Goal: Task Accomplishment & Management: Manage account settings

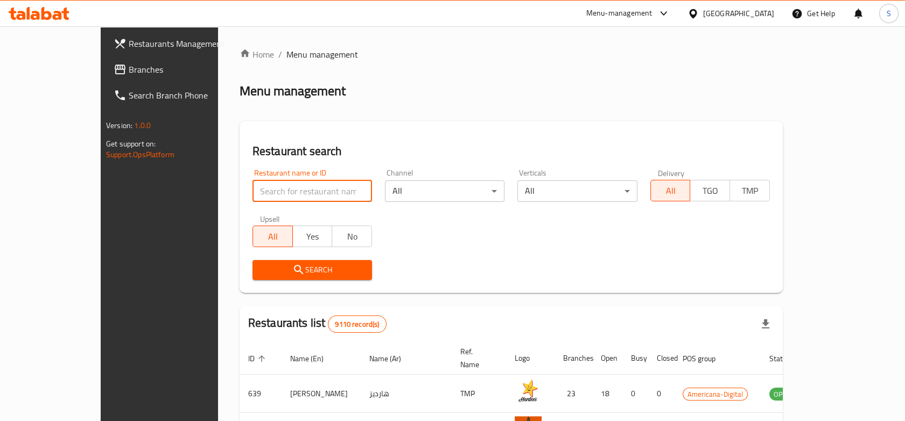
click at [316, 192] on input "search" at bounding box center [313, 191] width 120 height 22
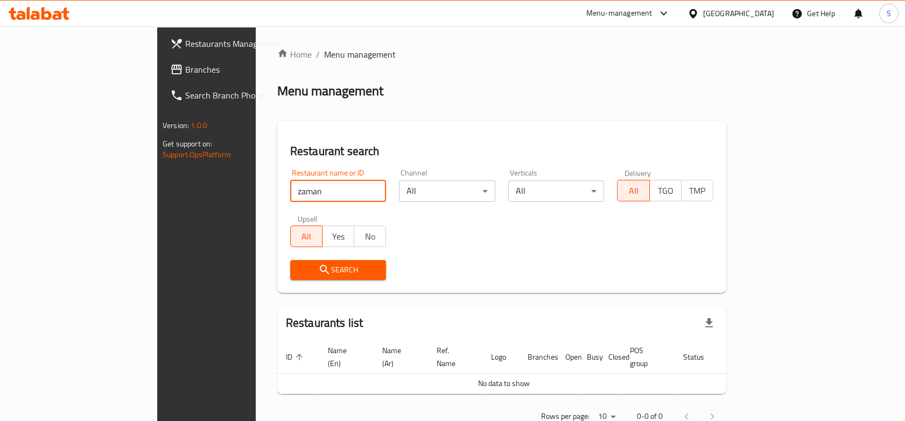
click button "Search" at bounding box center [338, 270] width 96 height 20
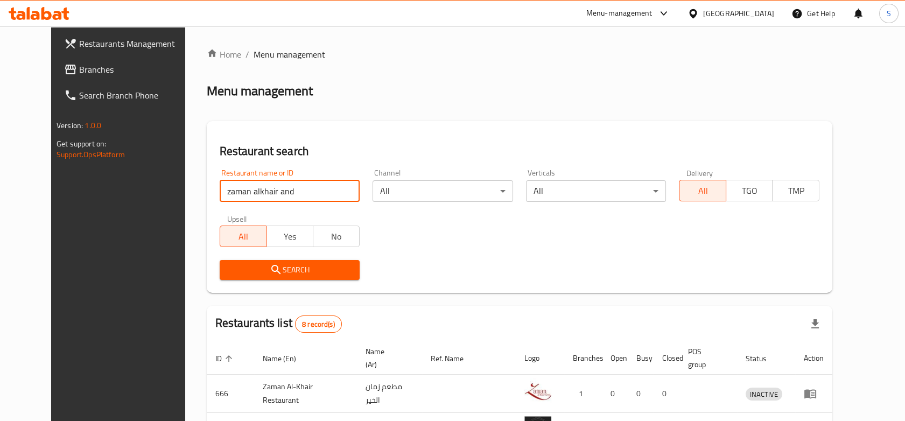
drag, startPoint x: 291, startPoint y: 192, endPoint x: 242, endPoint y: 192, distance: 48.5
click at [242, 192] on input "zaman alkhair and" at bounding box center [290, 191] width 141 height 22
click button "Search" at bounding box center [290, 270] width 141 height 20
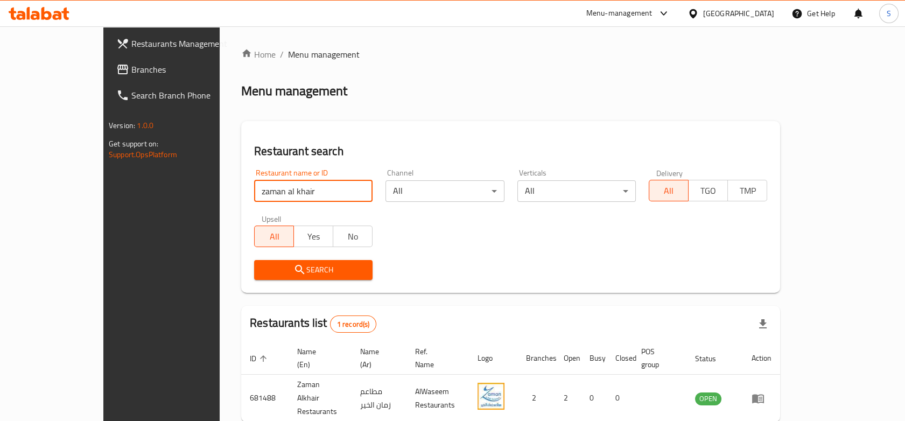
type input "zaman al khair"
click button "Search" at bounding box center [313, 270] width 118 height 20
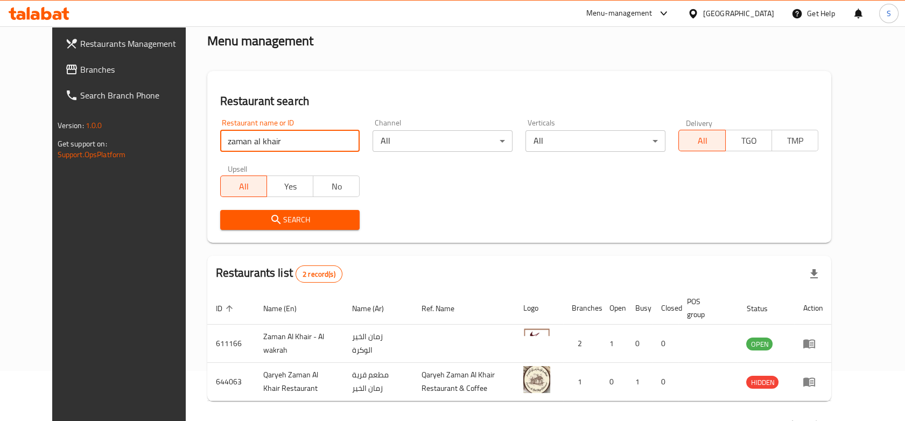
scroll to position [87, 0]
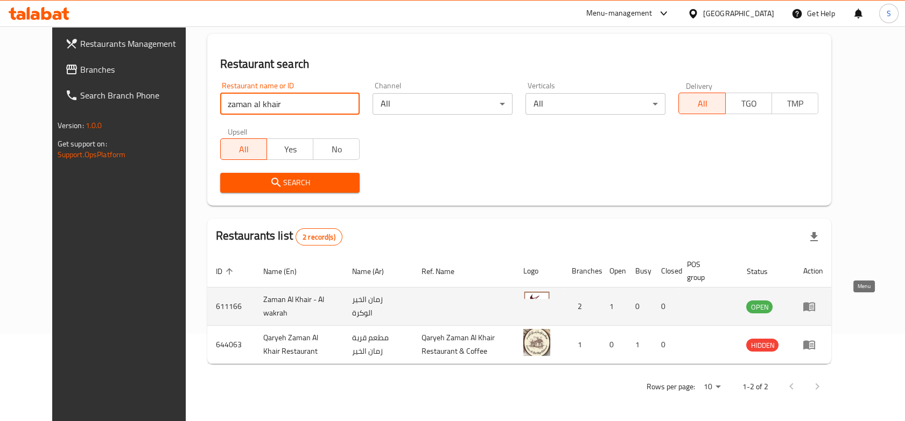
click at [815, 305] on icon "enhanced table" at bounding box center [810, 307] width 12 height 9
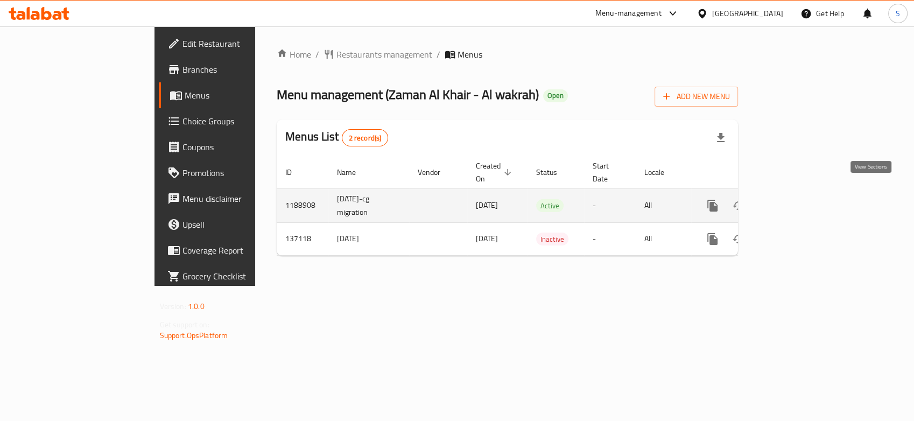
click at [797, 199] on icon "enhanced table" at bounding box center [790, 205] width 13 height 13
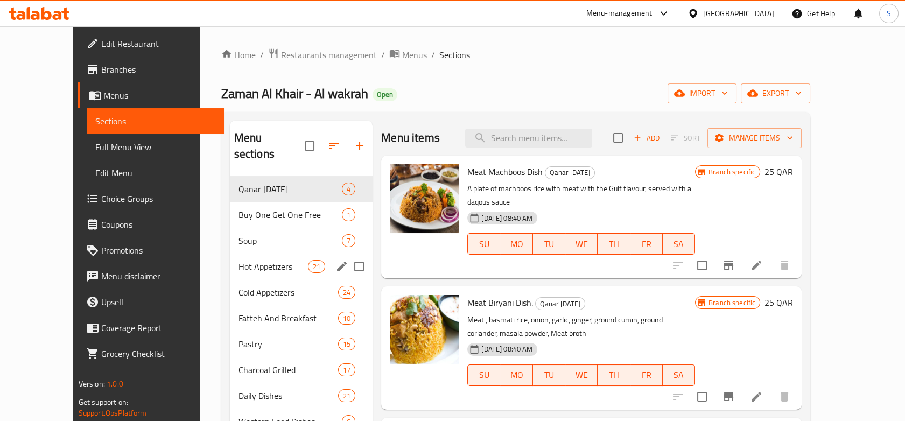
scroll to position [60, 0]
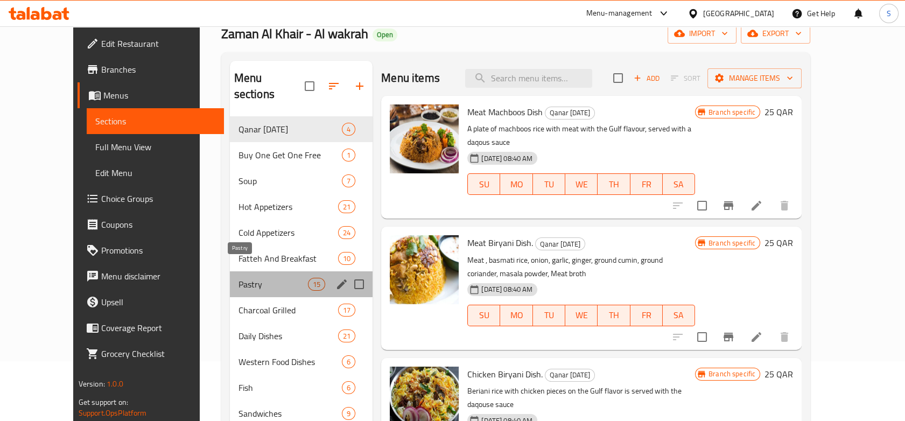
click at [246, 278] on span "Pastry" at bounding box center [273, 284] width 69 height 13
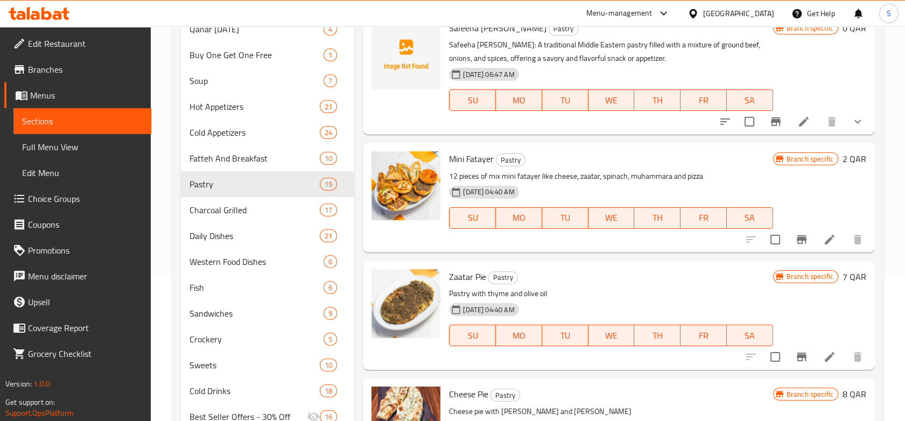
scroll to position [136, 0]
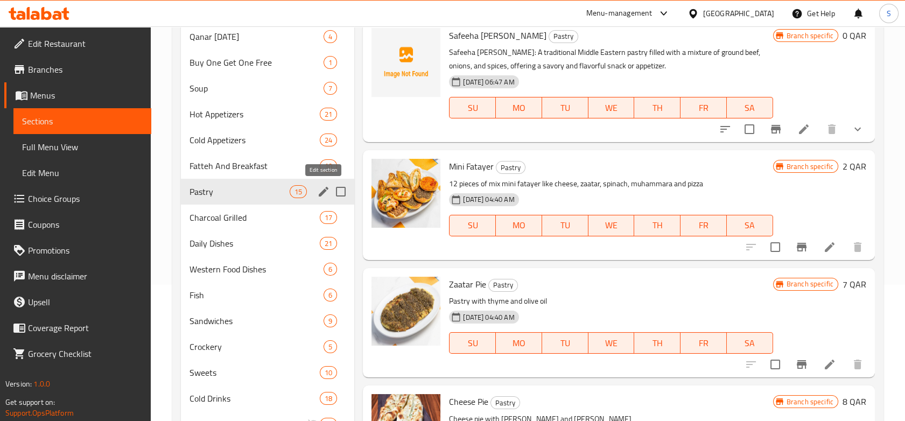
click at [324, 193] on icon "edit" at bounding box center [323, 191] width 13 height 13
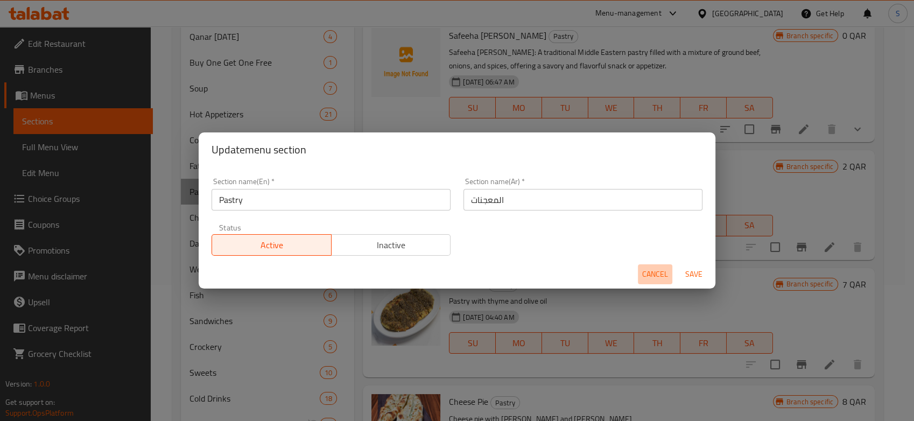
click at [652, 278] on span "Cancel" at bounding box center [655, 274] width 26 height 13
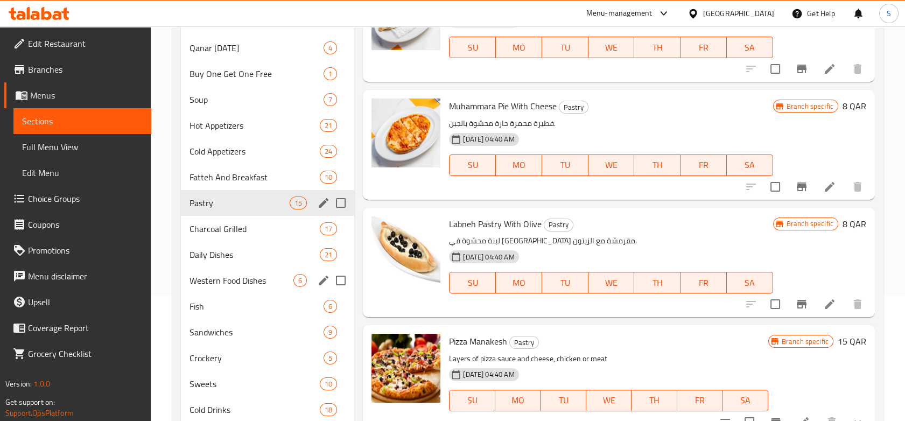
scroll to position [17, 0]
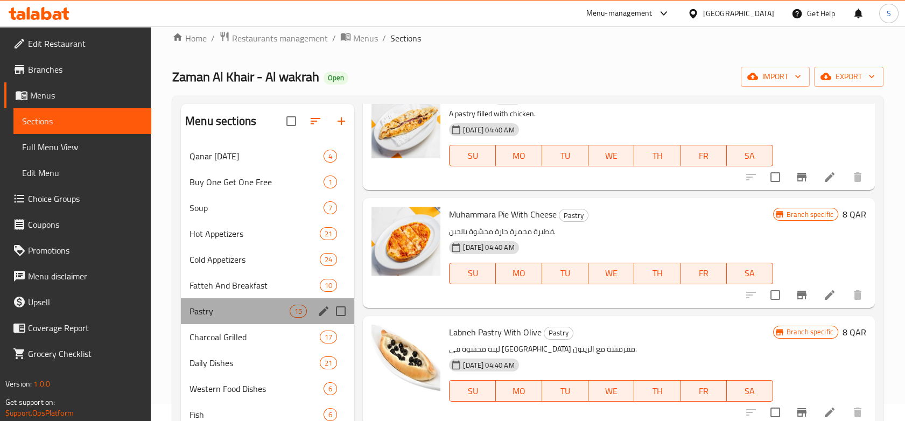
drag, startPoint x: 257, startPoint y: 268, endPoint x: 295, endPoint y: 313, distance: 59.3
click at [295, 313] on div "Pastry 15" at bounding box center [267, 311] width 173 height 26
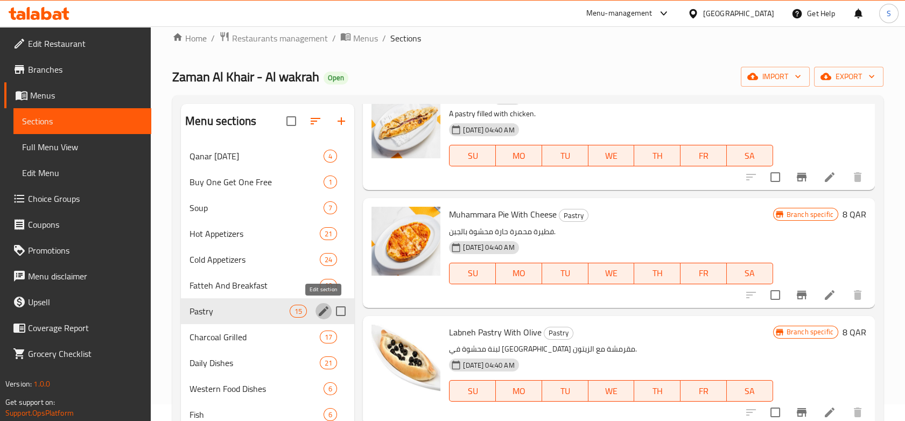
click at [319, 313] on icon "edit" at bounding box center [323, 311] width 13 height 13
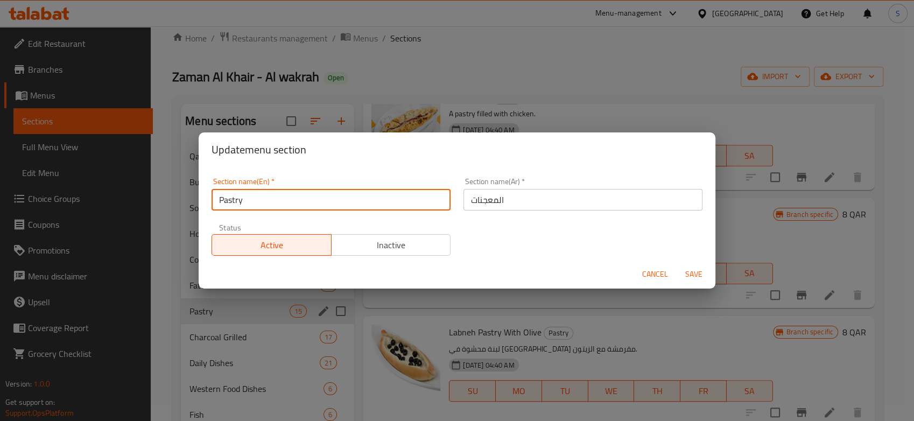
click at [293, 198] on input "Pastry" at bounding box center [331, 200] width 239 height 22
type input "Mana"
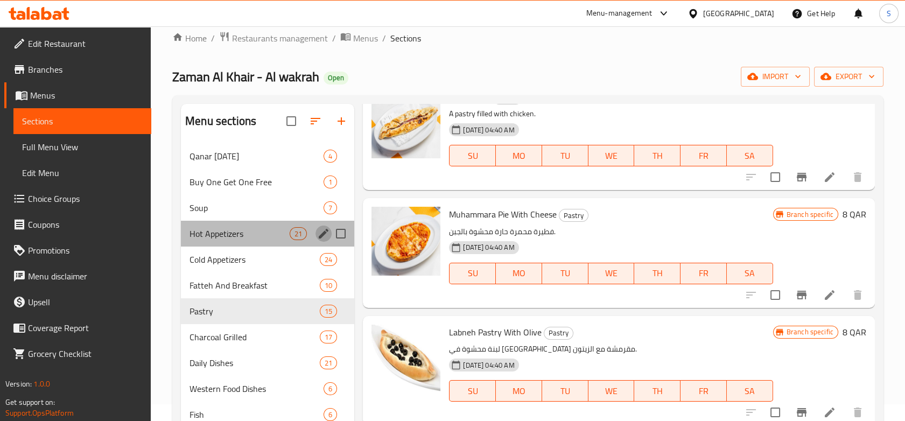
click at [323, 241] on button "edit" at bounding box center [324, 234] width 16 height 16
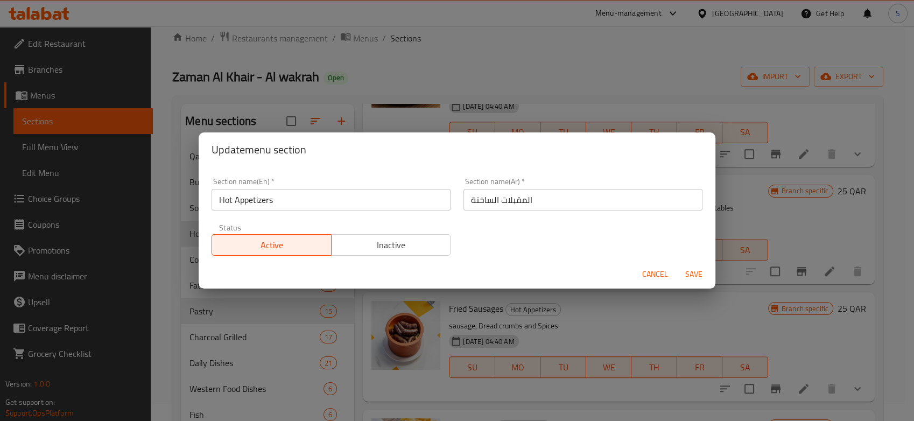
drag, startPoint x: 377, startPoint y: 259, endPoint x: 435, endPoint y: 269, distance: 59.1
click at [378, 259] on div "Status Active Inactive" at bounding box center [331, 239] width 252 height 45
click at [647, 275] on span "Cancel" at bounding box center [655, 274] width 26 height 13
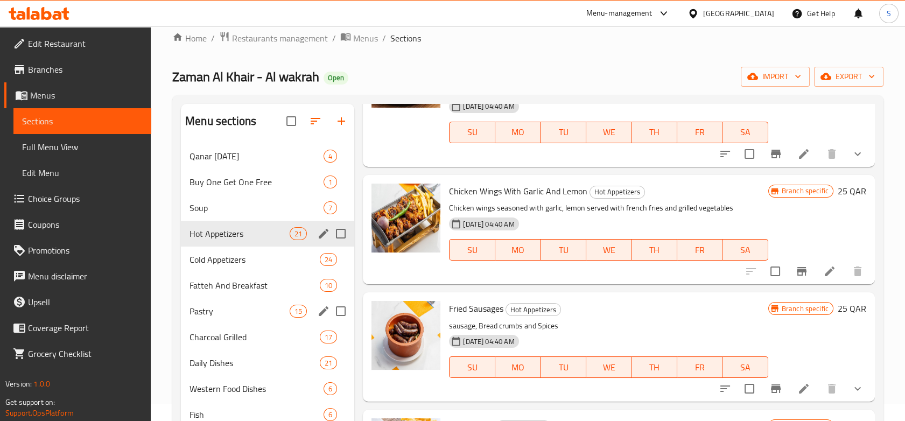
click at [324, 311] on icon "edit" at bounding box center [324, 311] width 10 height 10
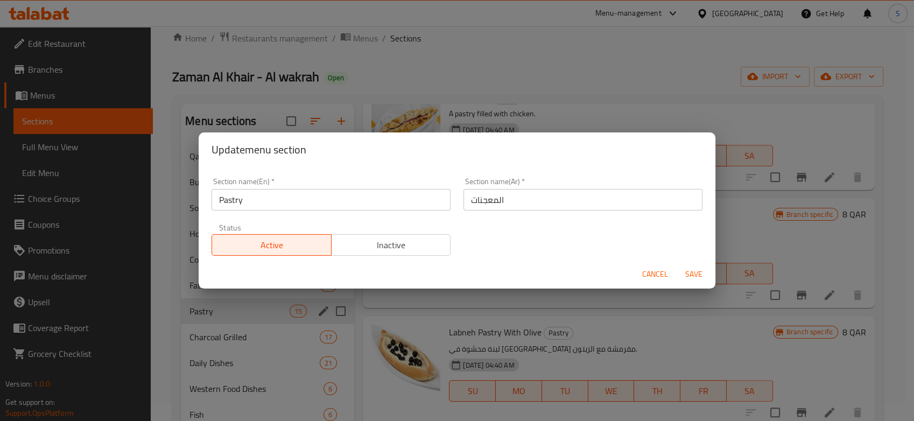
click at [333, 205] on input "Pastry" at bounding box center [331, 200] width 239 height 22
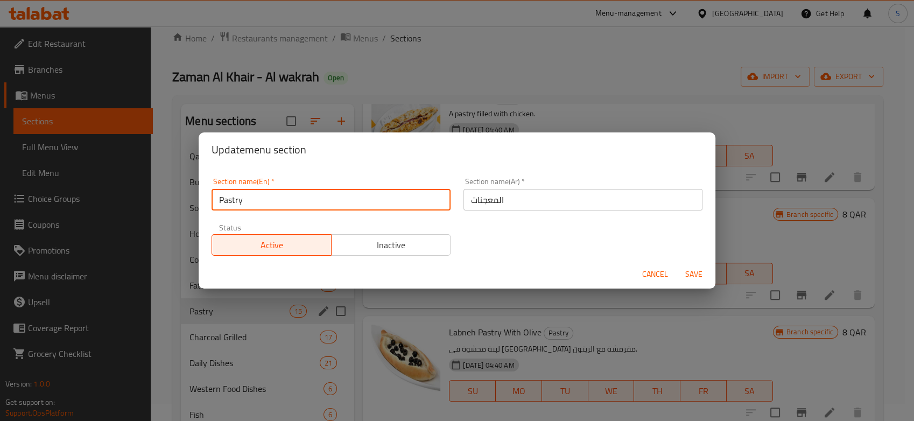
click at [333, 205] on input "Pastry" at bounding box center [331, 200] width 239 height 22
type input "Manakish"
click at [677, 264] on button "Save" at bounding box center [694, 274] width 34 height 20
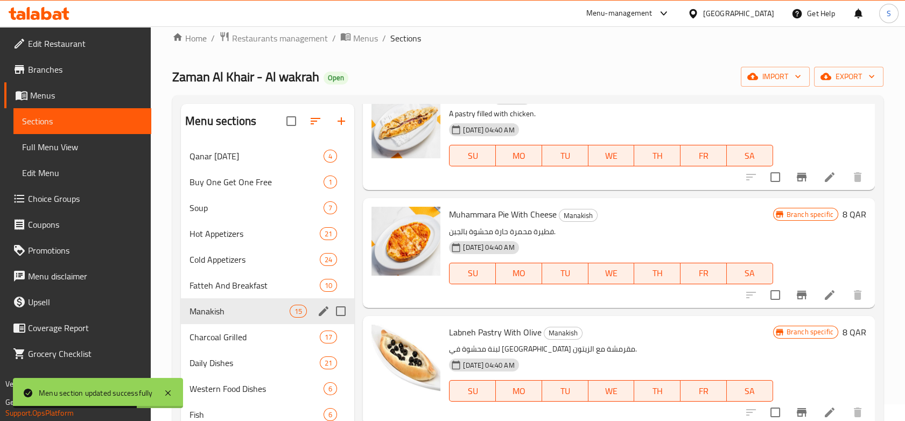
drag, startPoint x: 344, startPoint y: 123, endPoint x: 666, endPoint y: 77, distance: 325.3
click at [668, 76] on div "Home / Restaurants management / Menus / Sections Zaman Al Khair - Al wakrah Ope…" at bounding box center [527, 365] width 711 height 668
